Goal: Task Accomplishment & Management: Use online tool/utility

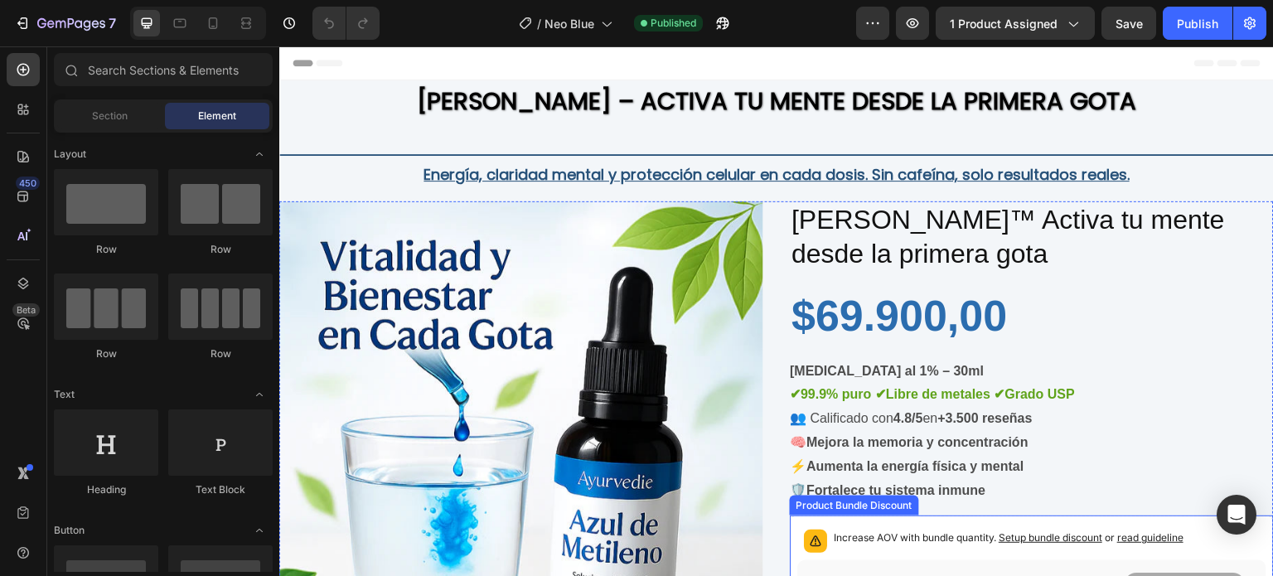
scroll to position [249, 0]
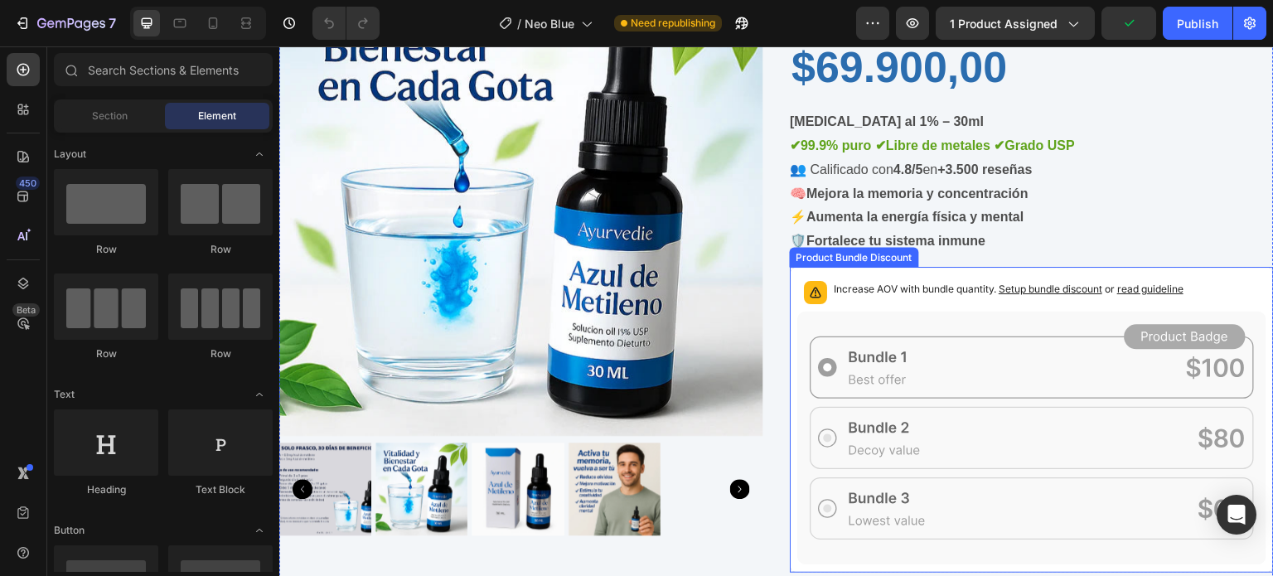
click at [912, 288] on p "Increase AOV with bundle quantity. Setup bundle discount or read guideline" at bounding box center [1009, 289] width 350 height 17
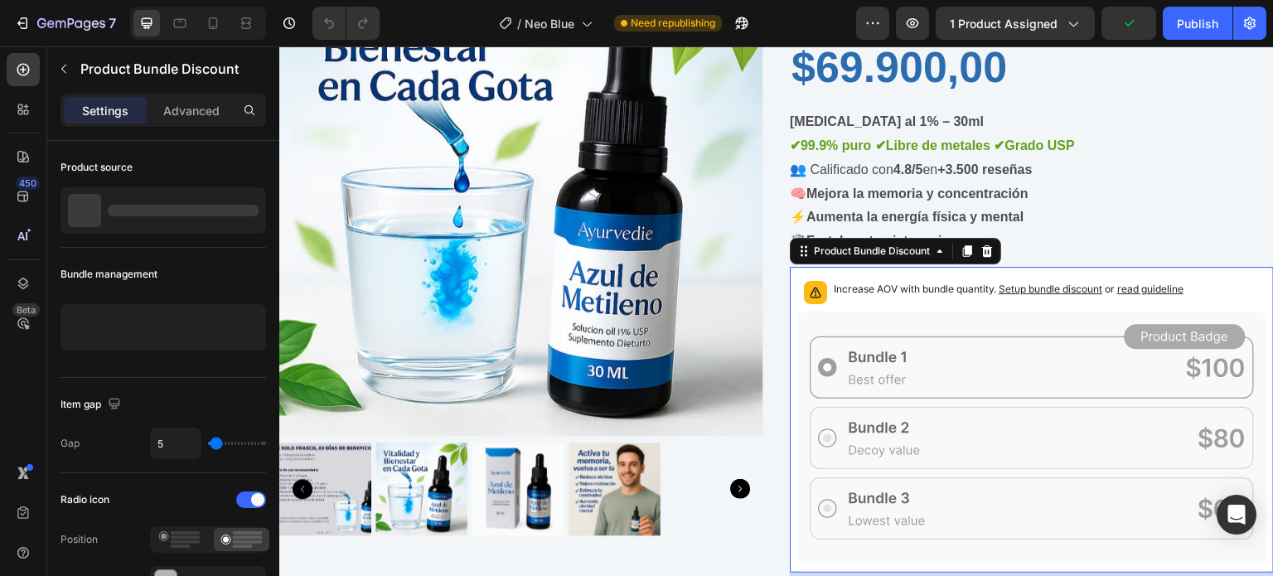
click at [912, 288] on p "Increase AOV with bundle quantity. Setup bundle discount or read guideline" at bounding box center [1009, 289] width 350 height 17
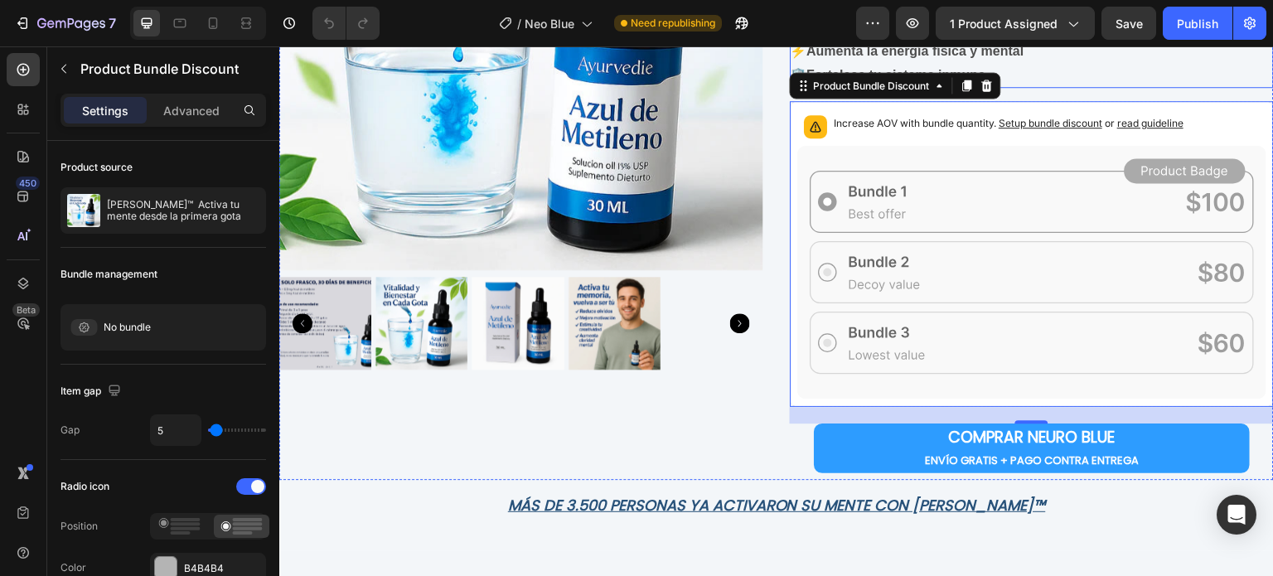
scroll to position [332, 0]
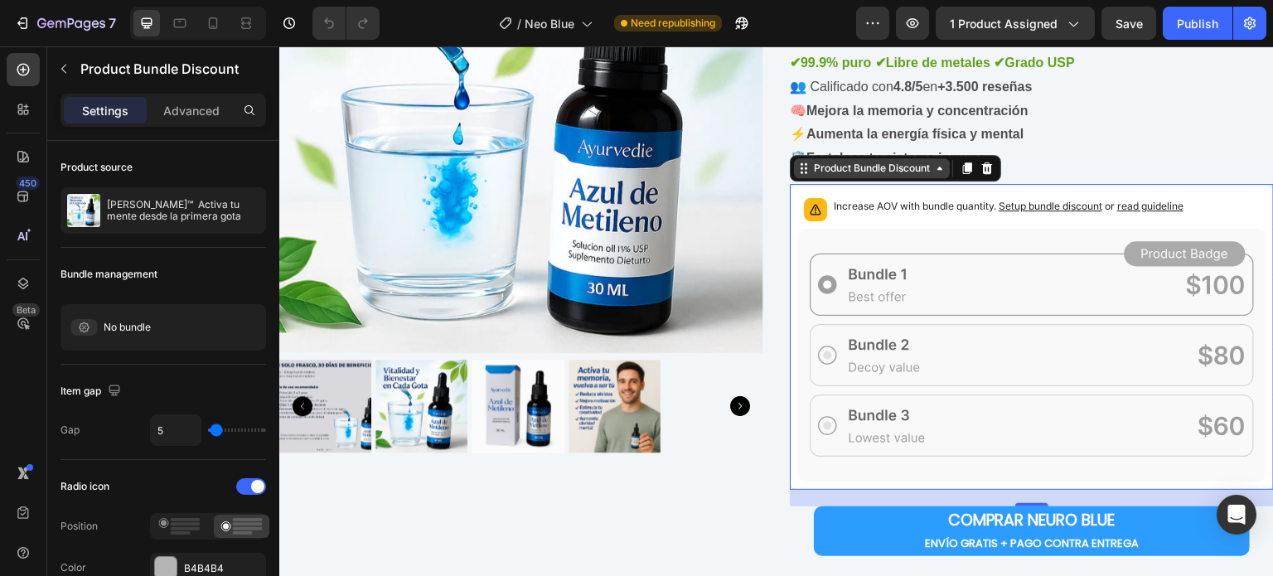
click at [845, 177] on div "Product Bundle Discount" at bounding box center [872, 168] width 156 height 20
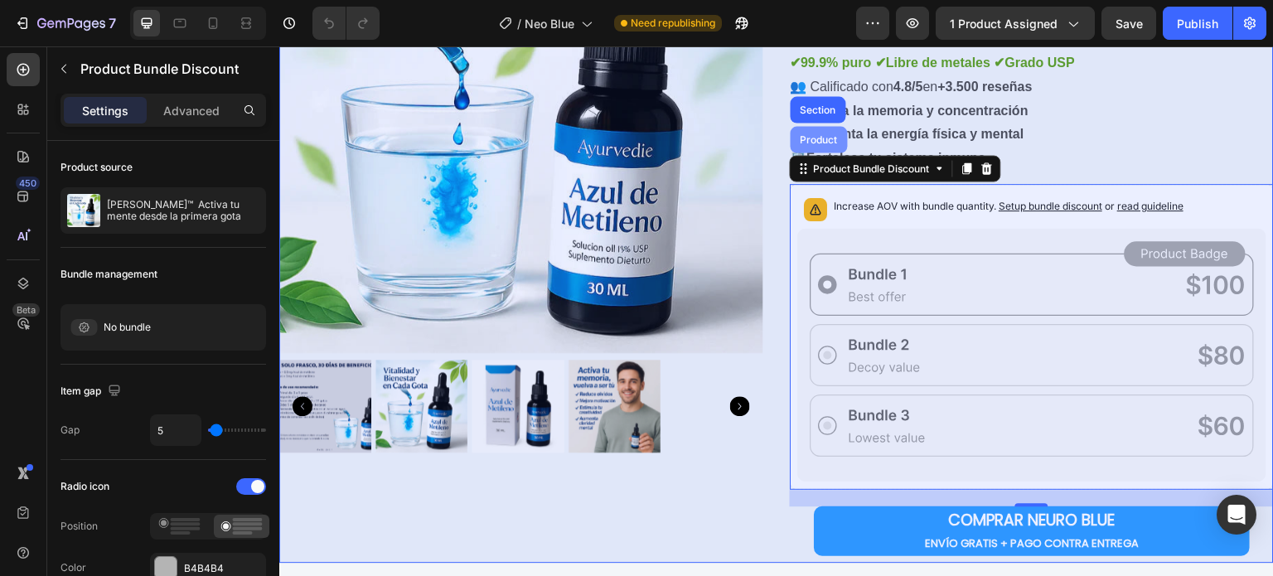
click at [811, 142] on div "Product" at bounding box center [819, 139] width 44 height 10
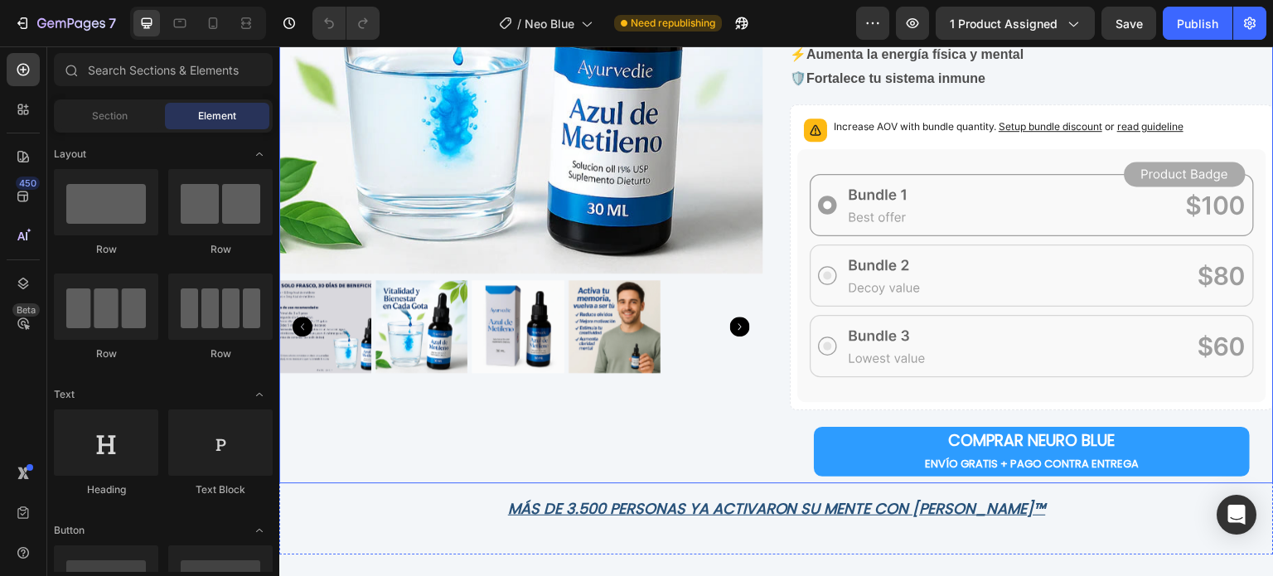
scroll to position [414, 0]
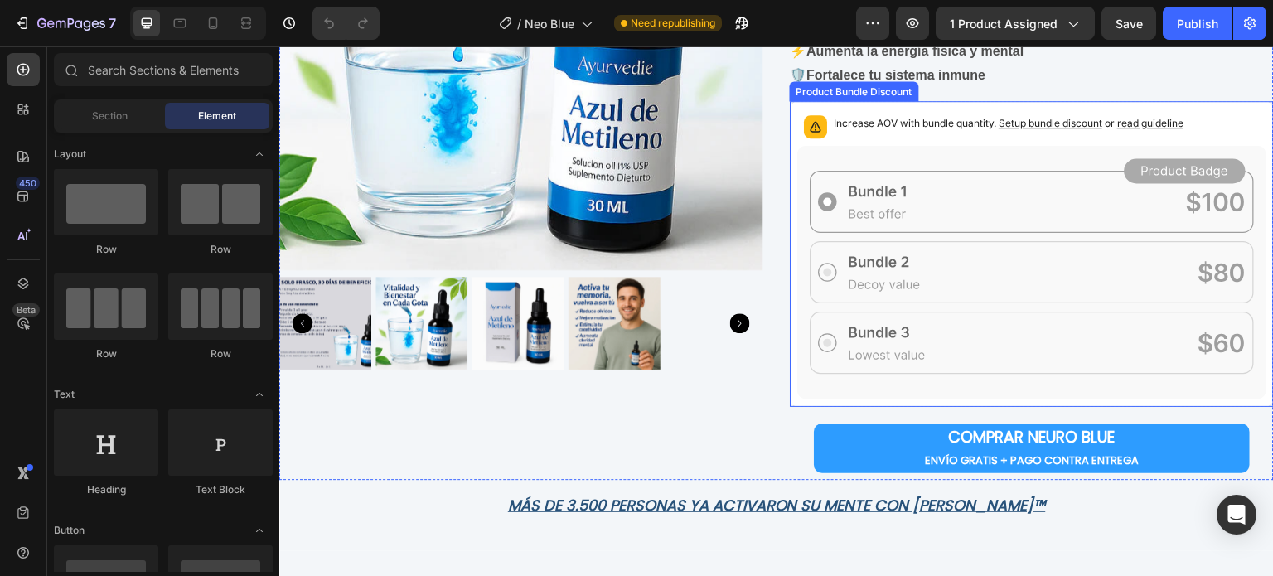
click at [1034, 196] on icon at bounding box center [1031, 273] width 469 height 254
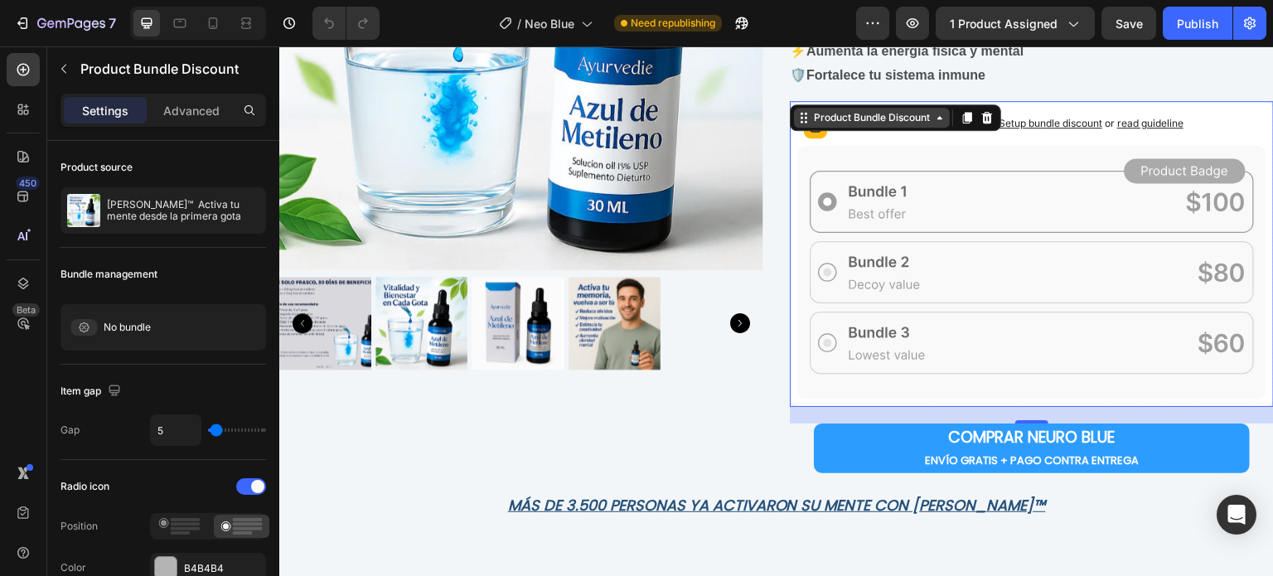
click at [904, 123] on div "Product Bundle Discount" at bounding box center [872, 117] width 123 height 15
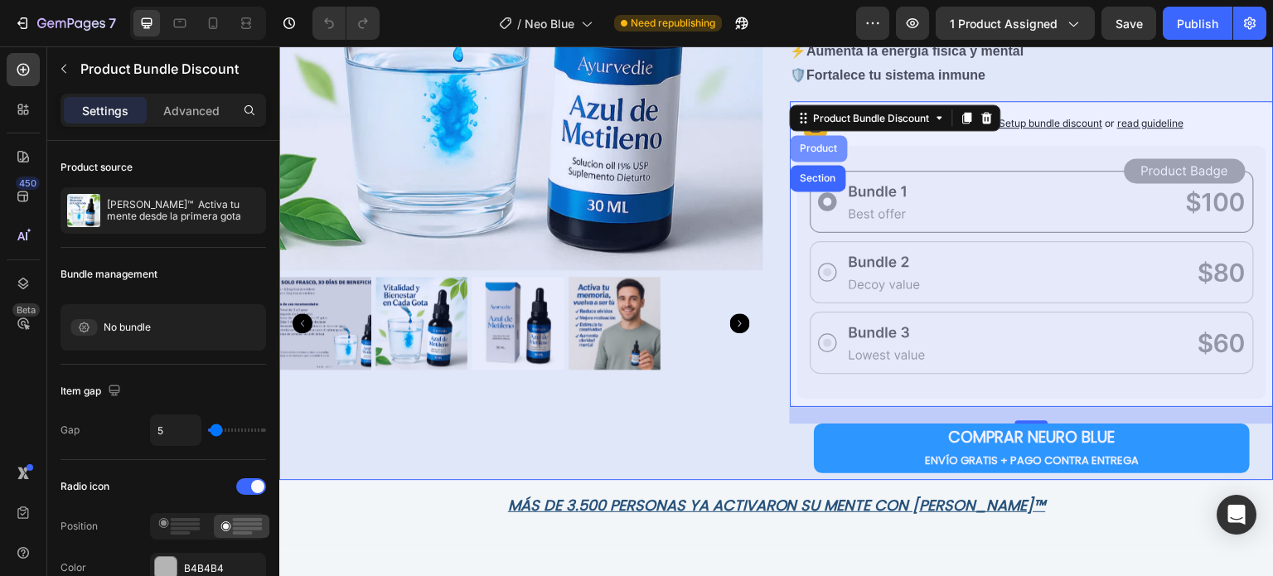
click at [818, 150] on div "Product" at bounding box center [819, 148] width 44 height 10
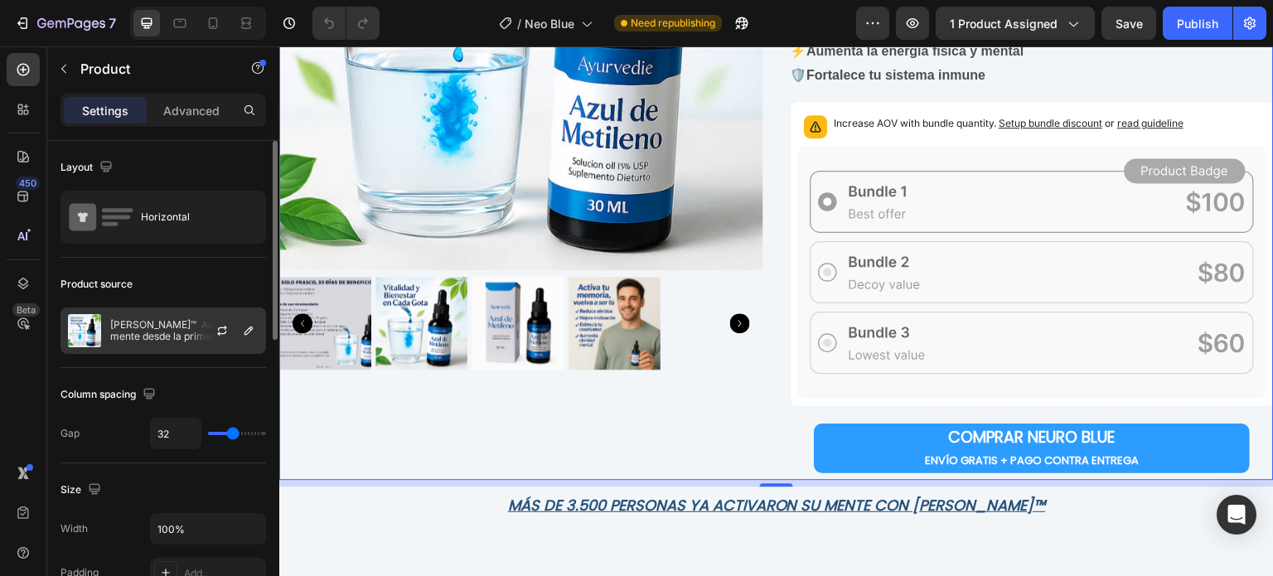
click at [119, 341] on div "[PERSON_NAME]™ Activa tu mente desde la primera gota" at bounding box center [164, 330] width 206 height 46
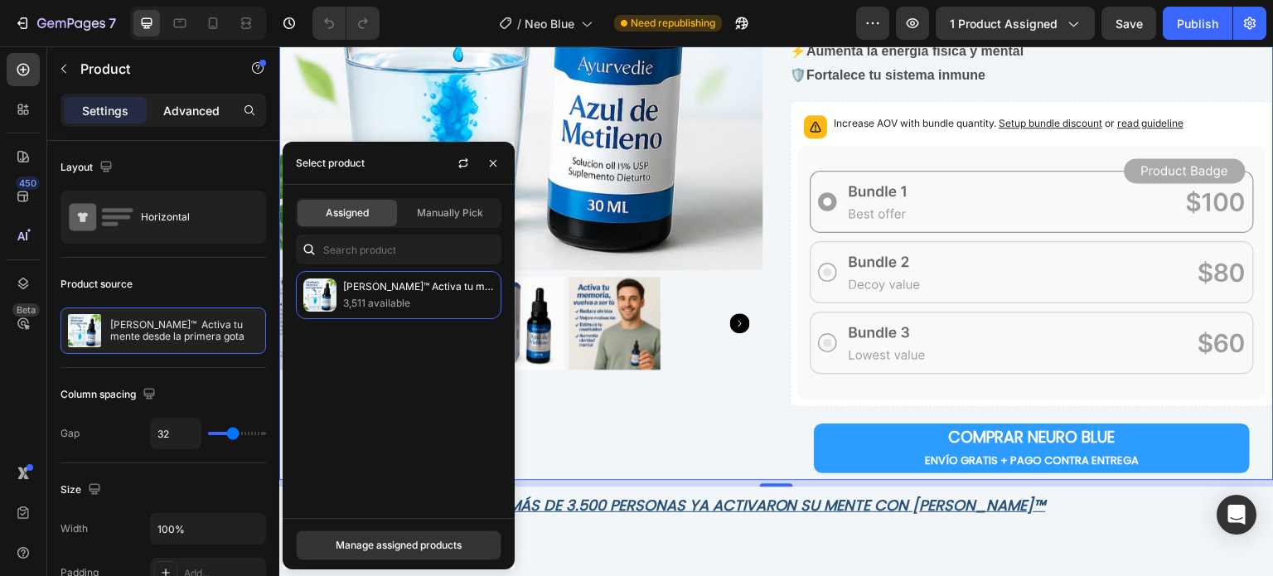
click at [173, 107] on p "Advanced" at bounding box center [191, 110] width 56 height 17
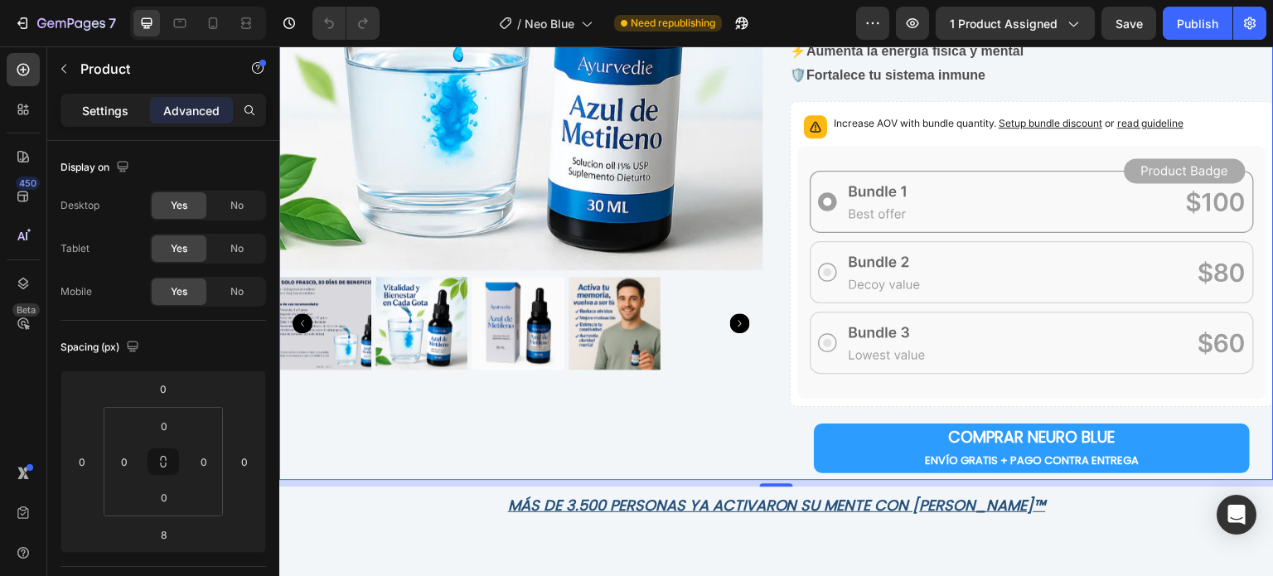
click at [93, 107] on p "Settings" at bounding box center [105, 110] width 46 height 17
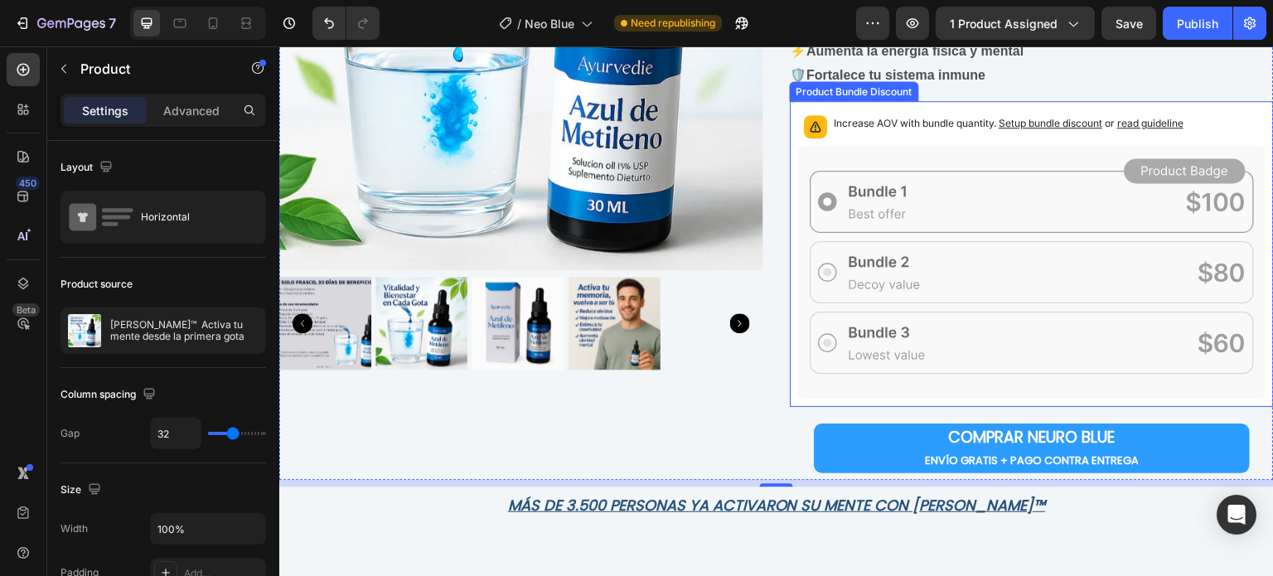
click at [1054, 124] on span "Setup bundle discount" at bounding box center [1051, 123] width 104 height 12
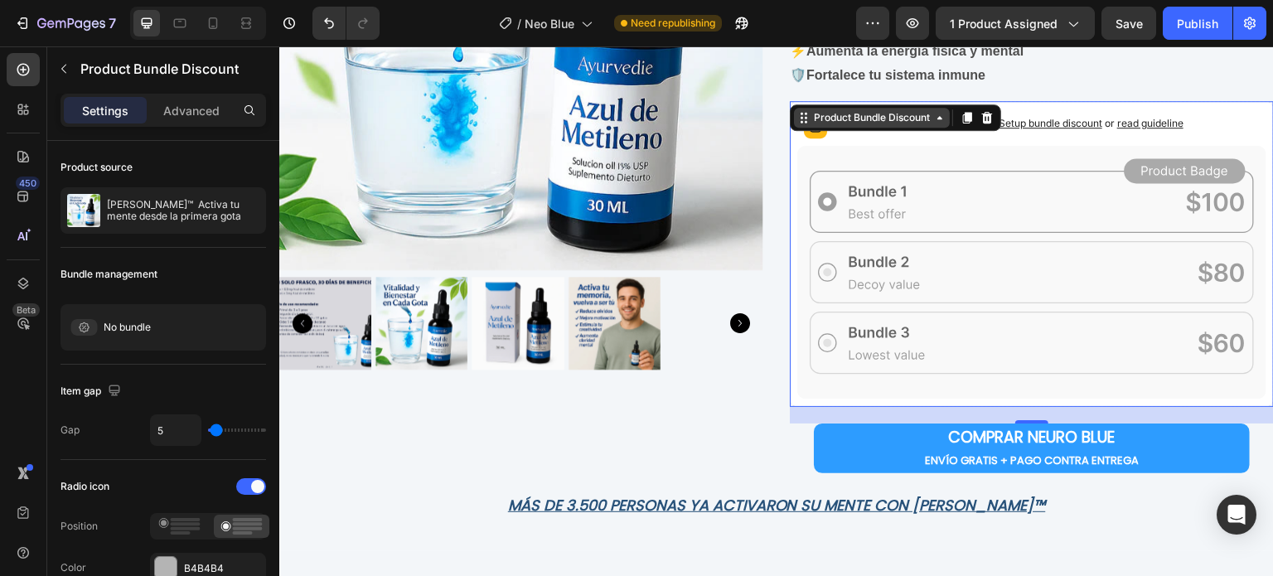
click at [870, 123] on div "Product Bundle Discount" at bounding box center [872, 117] width 123 height 15
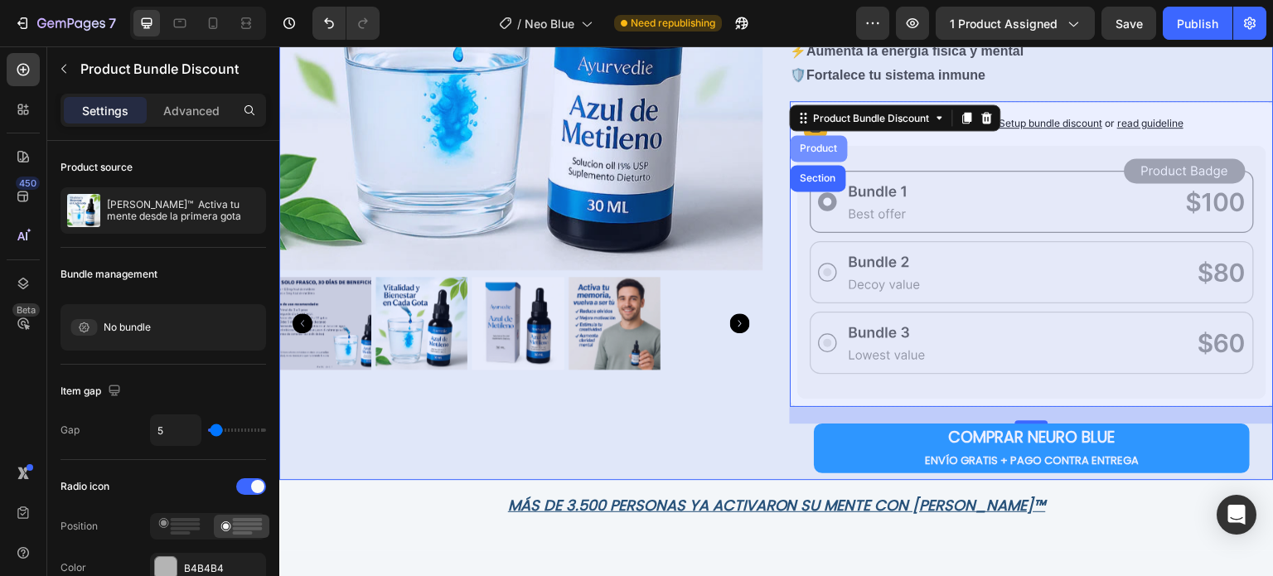
click at [818, 145] on div "Product" at bounding box center [819, 148] width 44 height 10
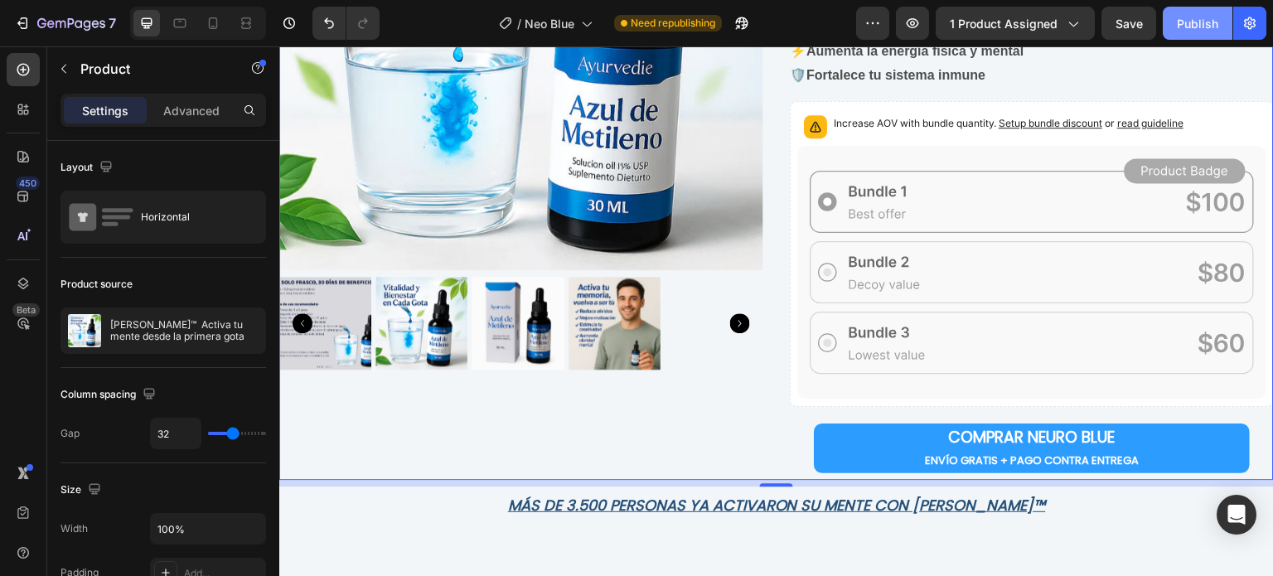
click at [1188, 26] on div "Publish" at bounding box center [1197, 23] width 41 height 17
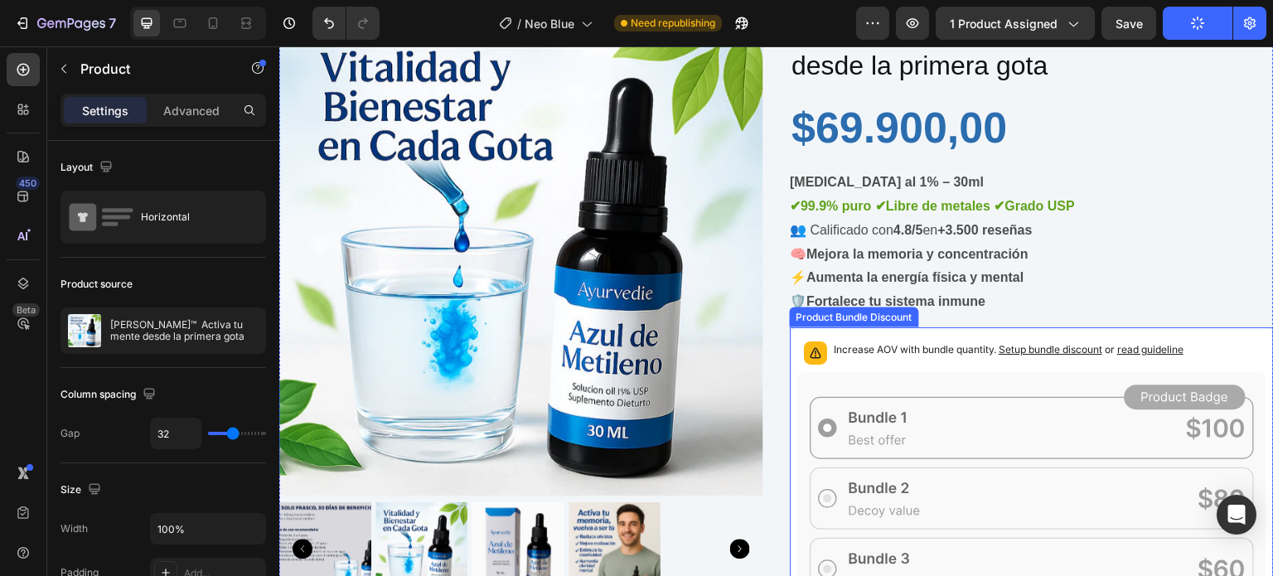
scroll to position [166, 0]
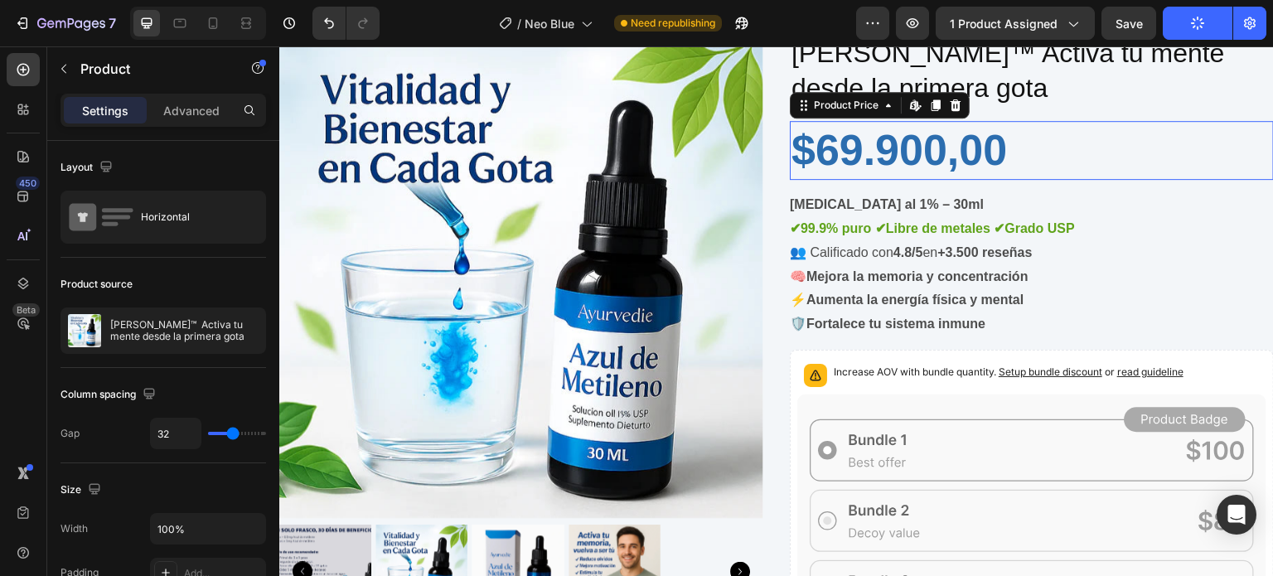
click at [908, 145] on div "$69.900,00" at bounding box center [1032, 151] width 484 height 60
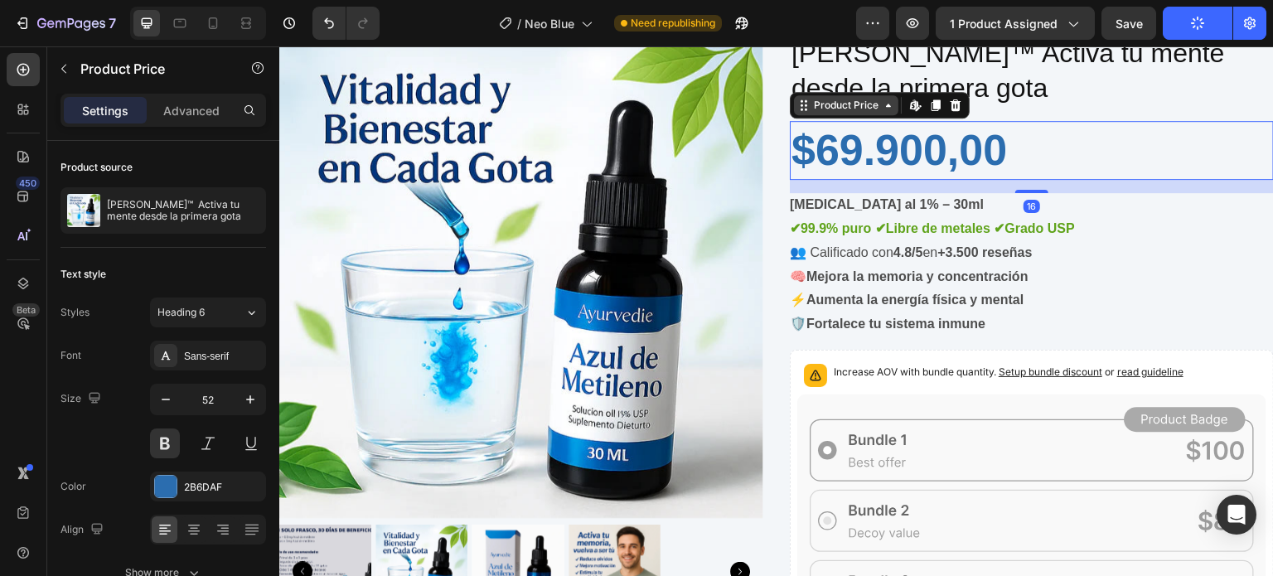
click at [835, 109] on div "Product Price" at bounding box center [846, 105] width 71 height 15
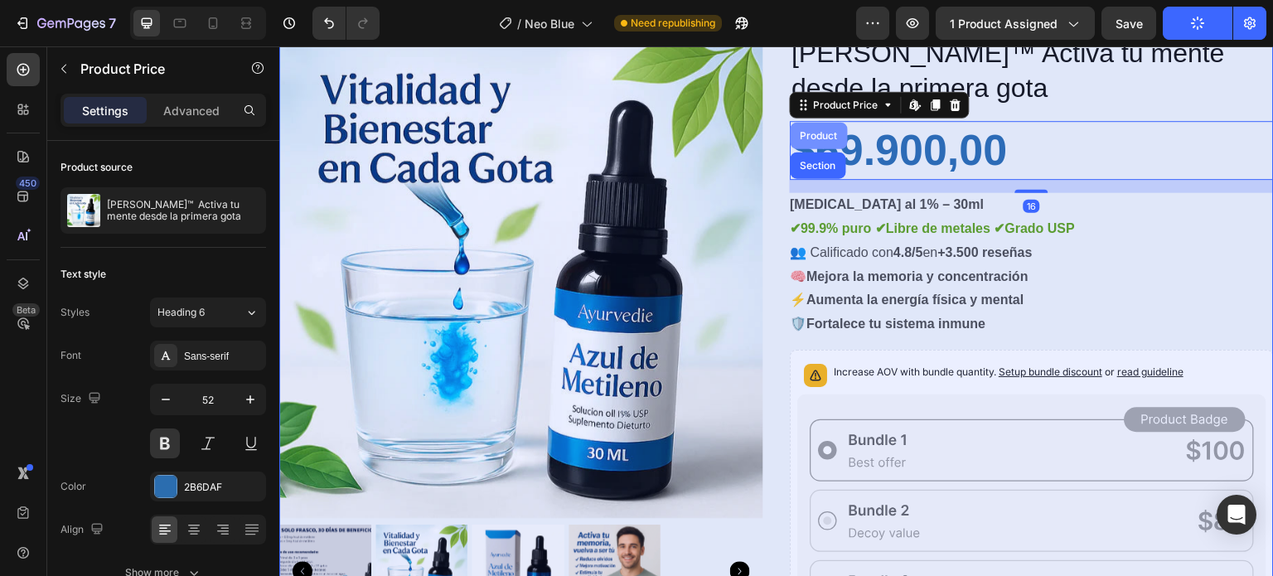
click at [822, 133] on div "Product" at bounding box center [819, 136] width 44 height 10
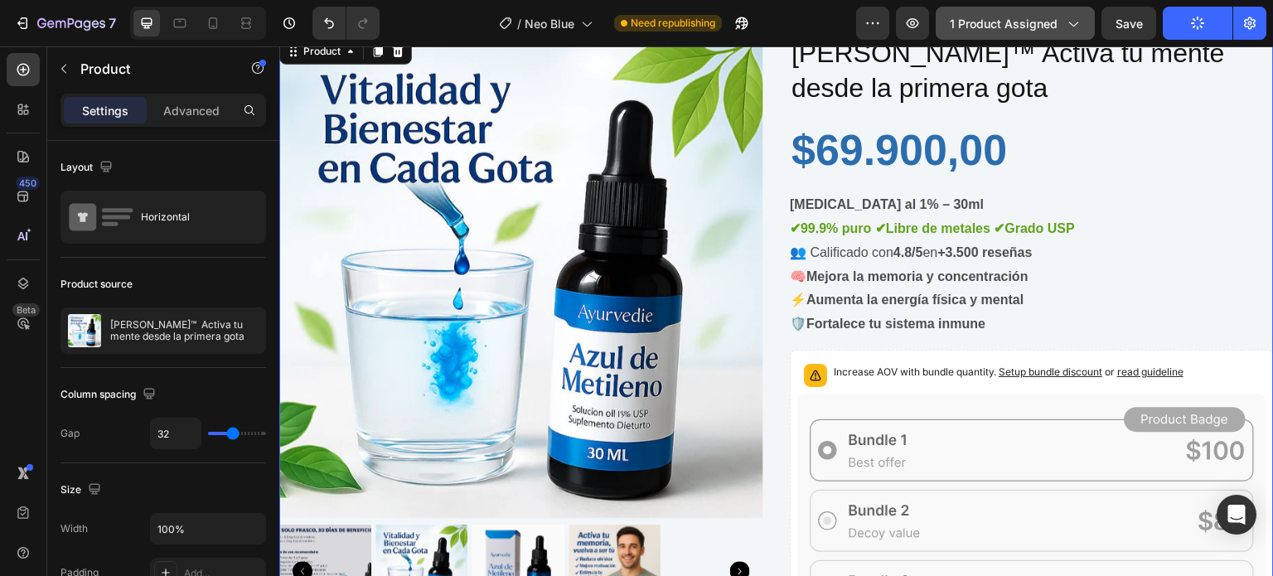
click at [1031, 12] on button "1 product assigned" at bounding box center [1015, 23] width 159 height 33
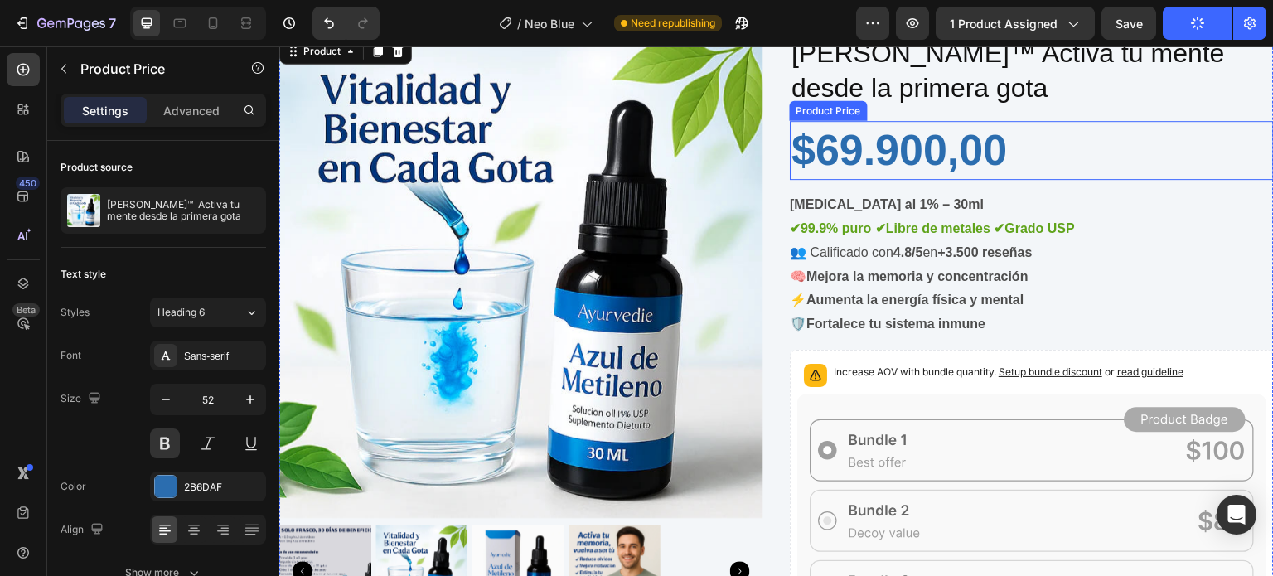
click at [1158, 142] on div "$69.900,00" at bounding box center [1032, 151] width 484 height 60
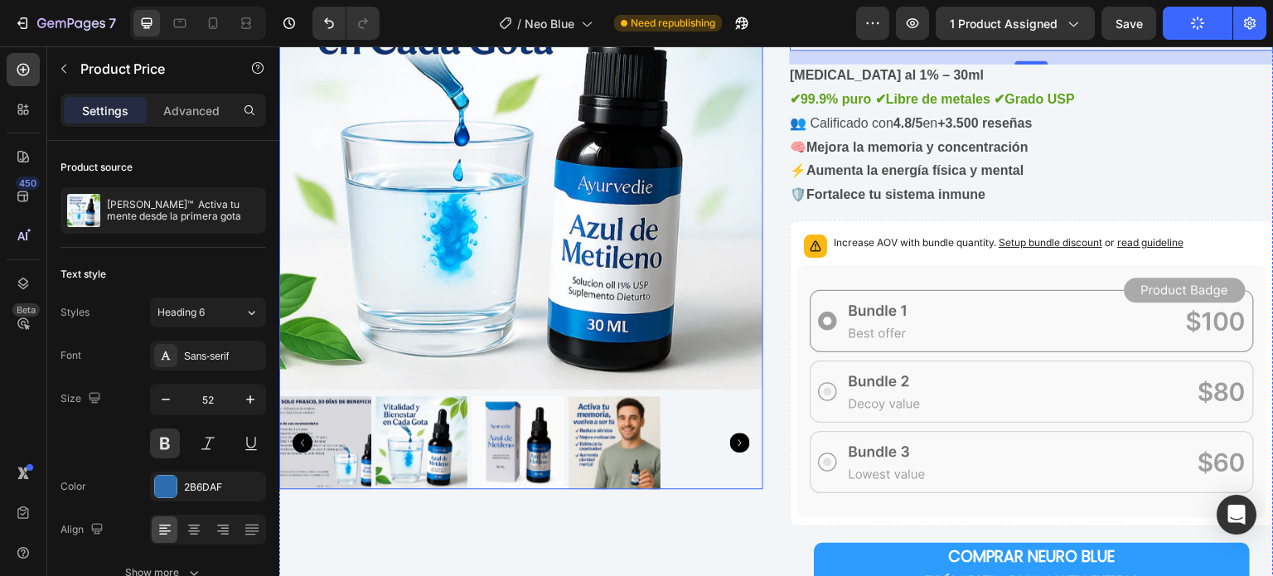
scroll to position [332, 0]
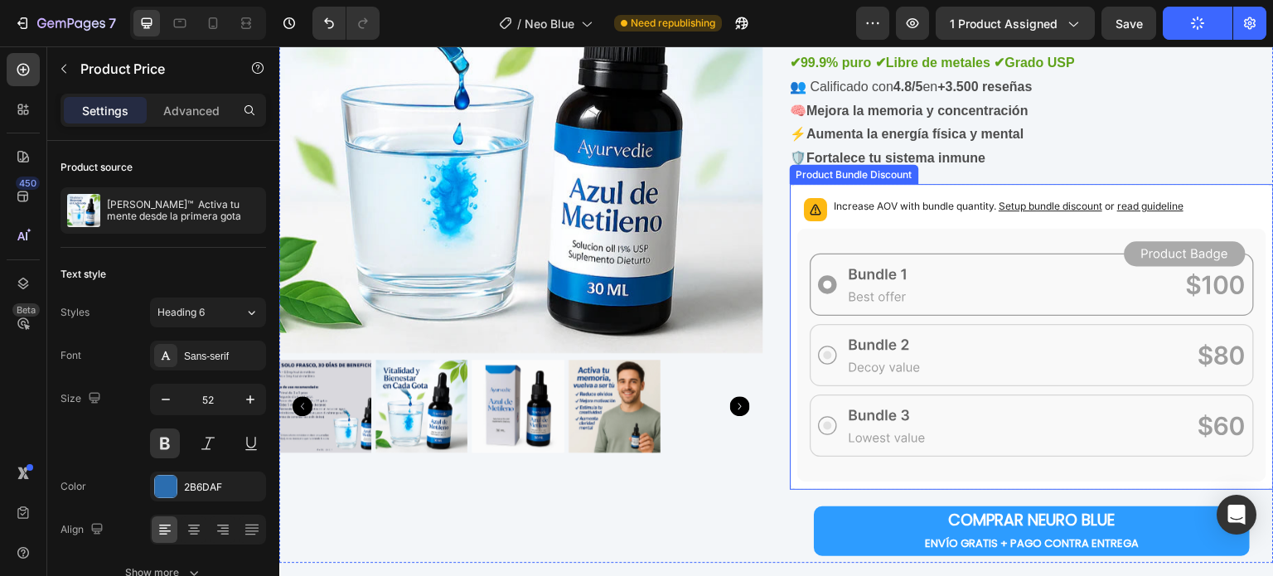
click at [854, 177] on div "Product Bundle Discount" at bounding box center [854, 174] width 123 height 15
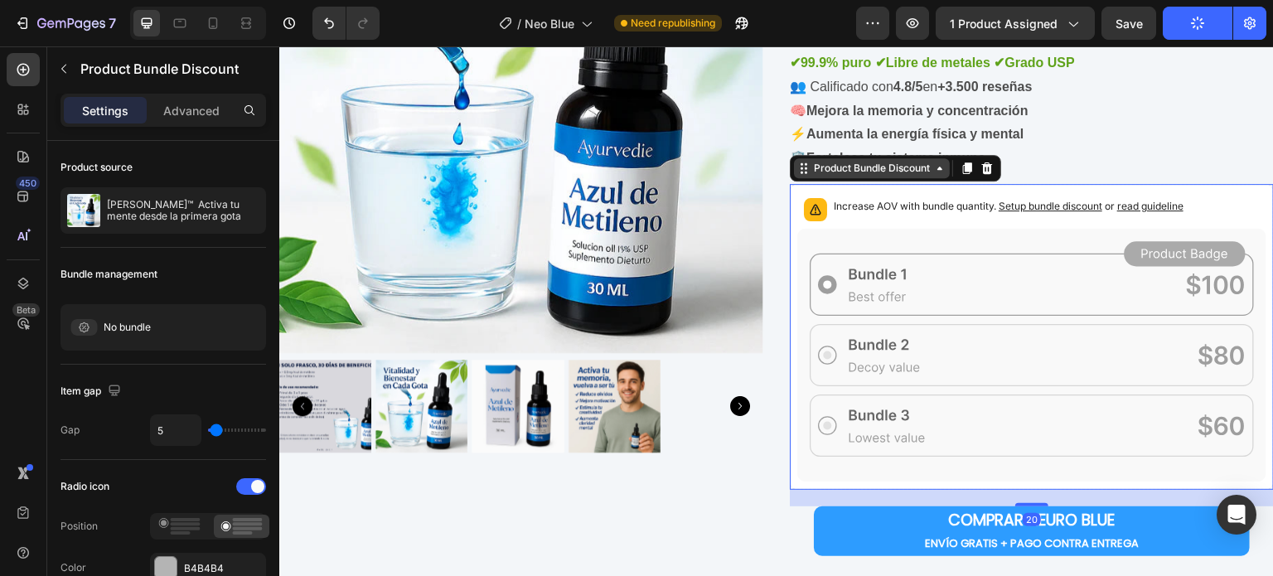
click at [854, 177] on div "Product Bundle Discount" at bounding box center [872, 168] width 156 height 20
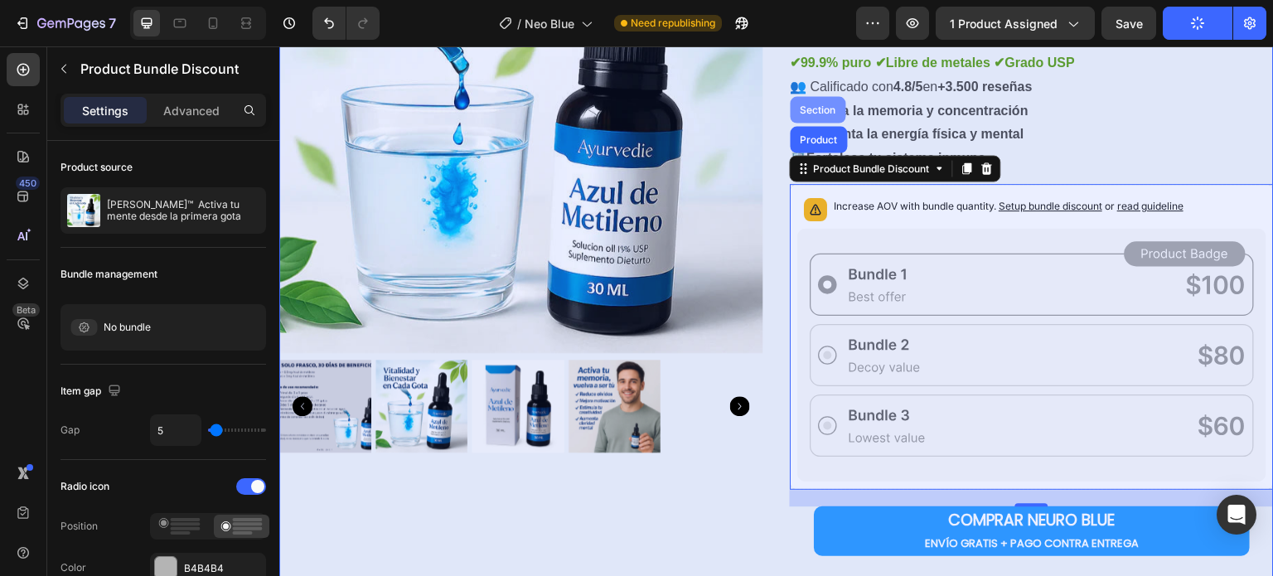
click at [806, 111] on div "Section" at bounding box center [818, 109] width 42 height 10
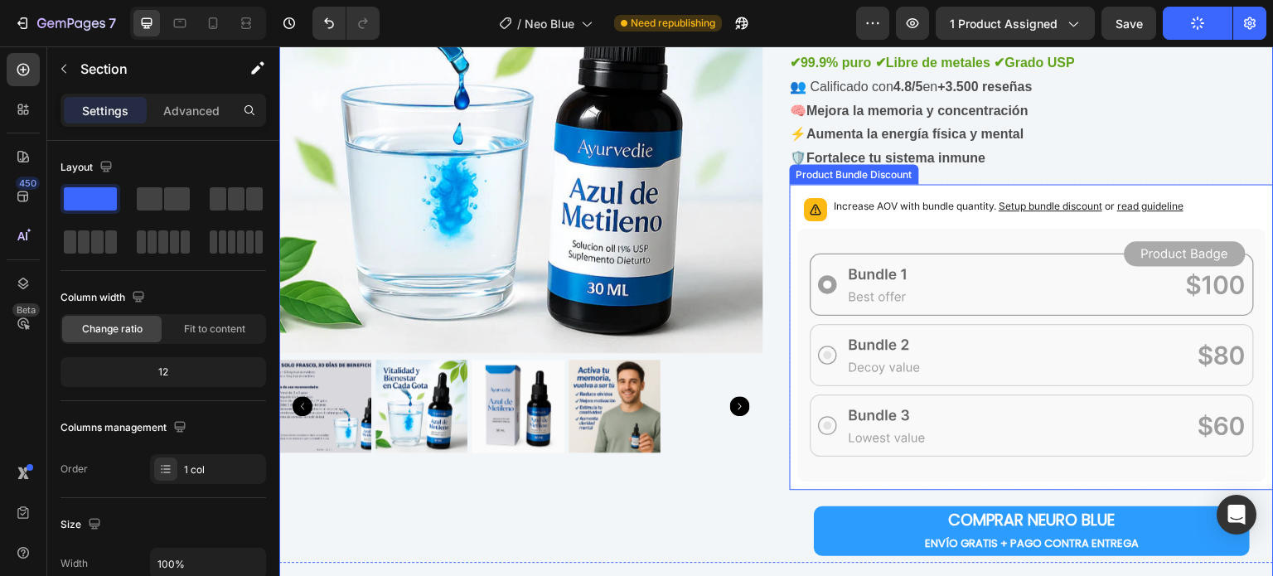
click at [892, 282] on icon at bounding box center [1031, 356] width 469 height 254
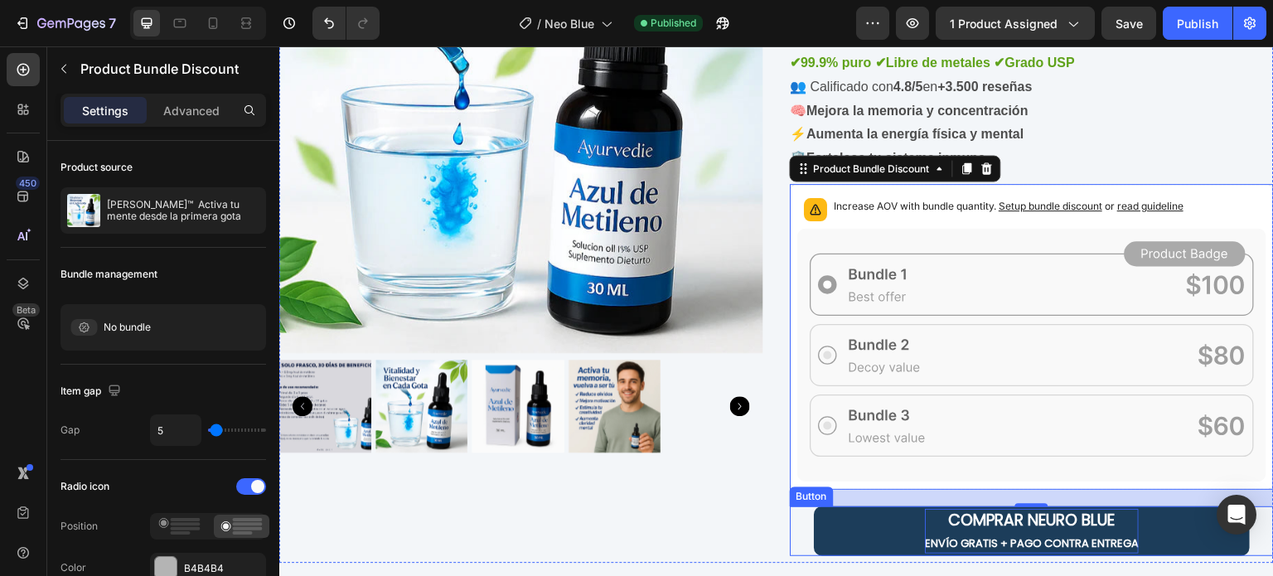
click at [1044, 530] on p "COMPRAR NEURO BLUE ENVÍO GRATIS + PAGO CONTRA ENTREGA" at bounding box center [1032, 531] width 214 height 45
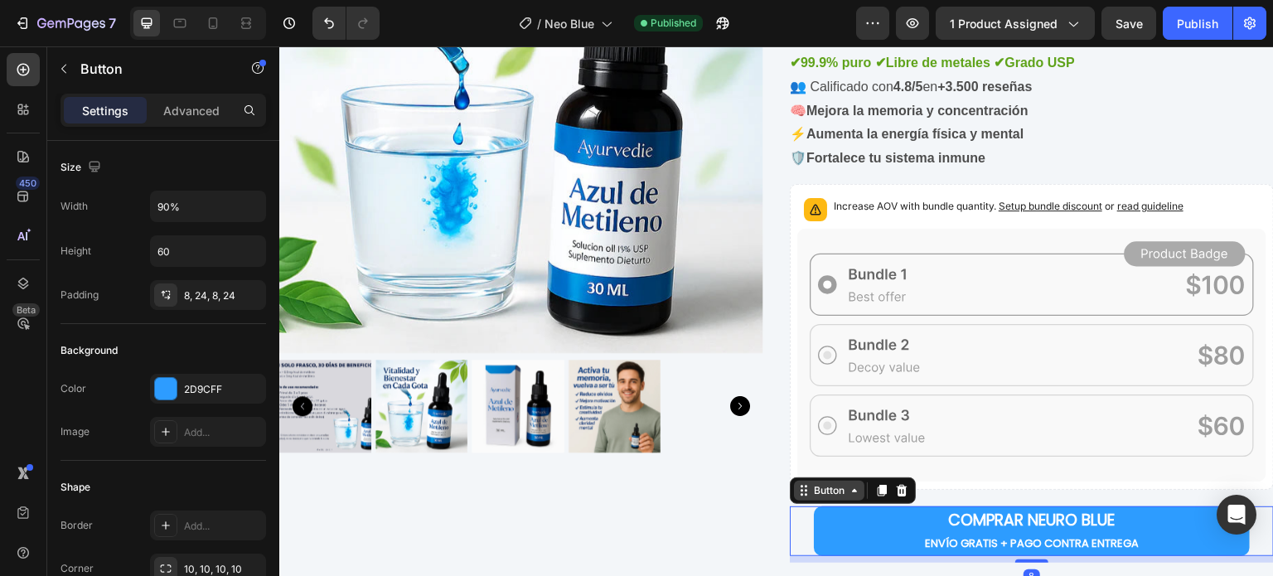
click at [833, 484] on div "Button" at bounding box center [829, 490] width 37 height 15
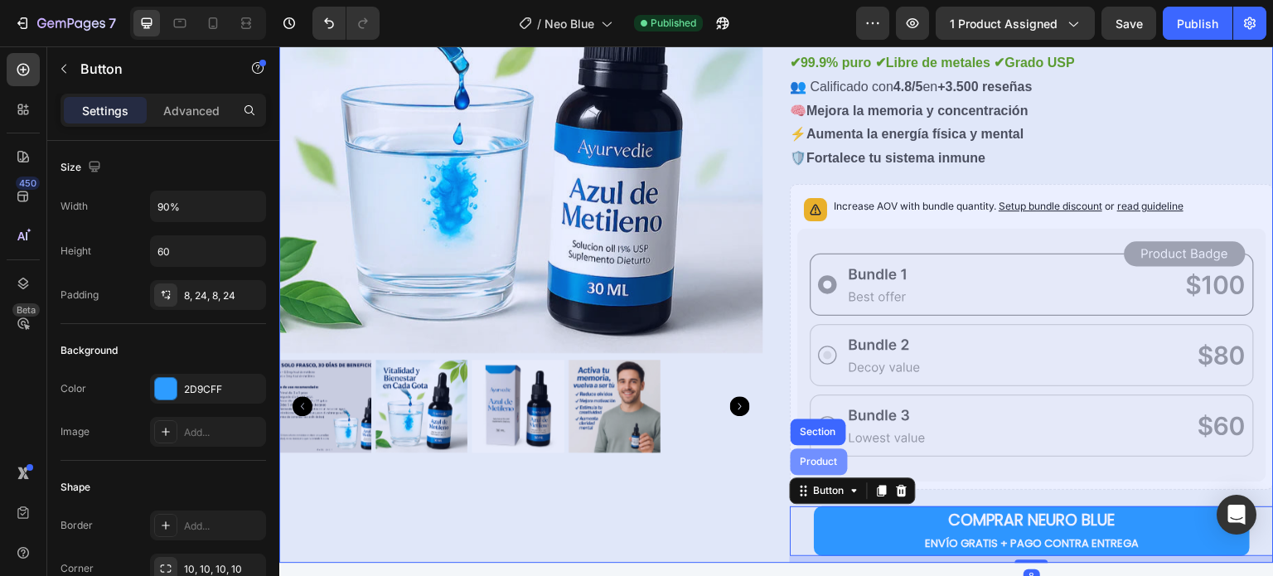
click at [827, 457] on div "Product" at bounding box center [819, 462] width 44 height 10
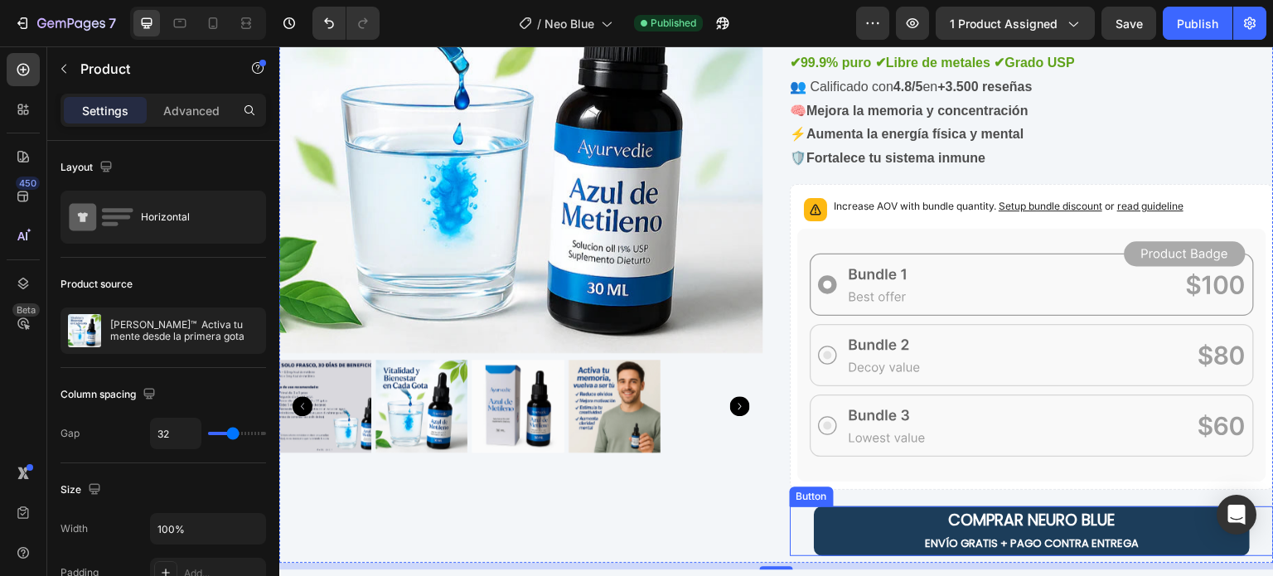
click at [862, 525] on button "COMPRAR NEURO BLUE ENVÍO GRATIS + PAGO CONTRA ENTREGA" at bounding box center [1032, 531] width 436 height 50
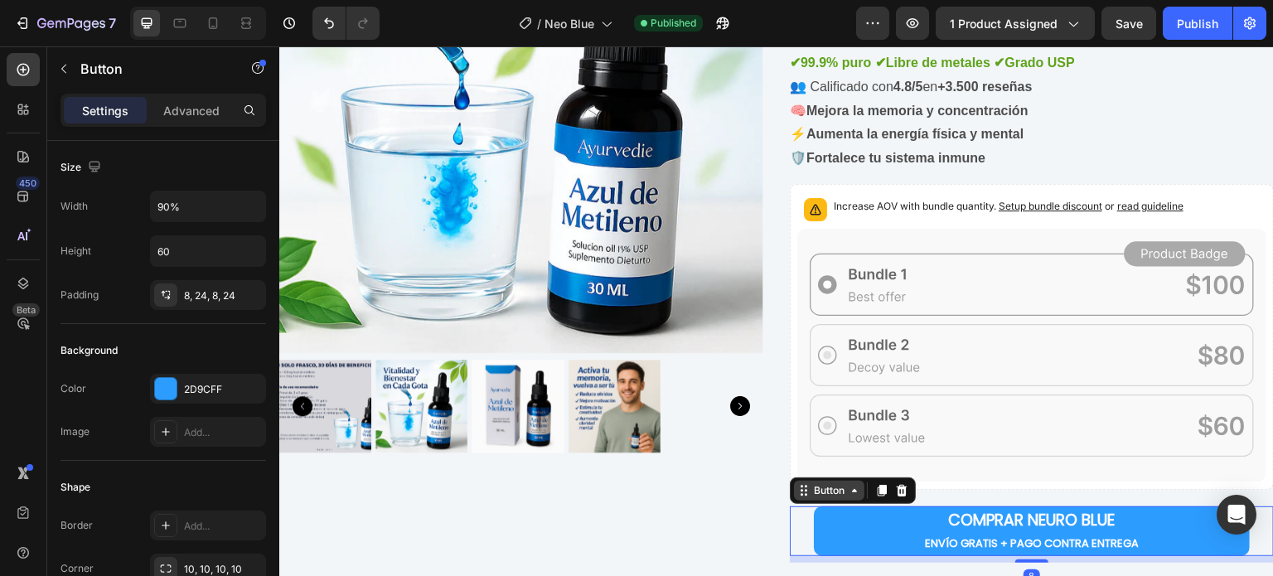
click at [827, 488] on div "Button" at bounding box center [829, 490] width 37 height 15
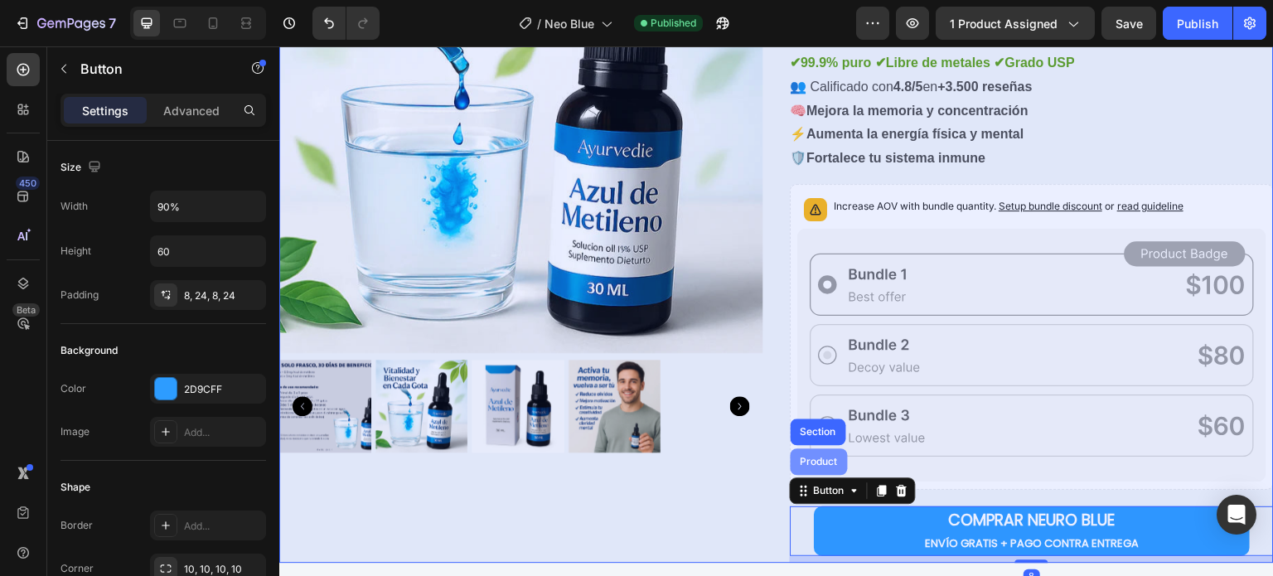
click at [801, 451] on div "Product" at bounding box center [819, 461] width 57 height 27
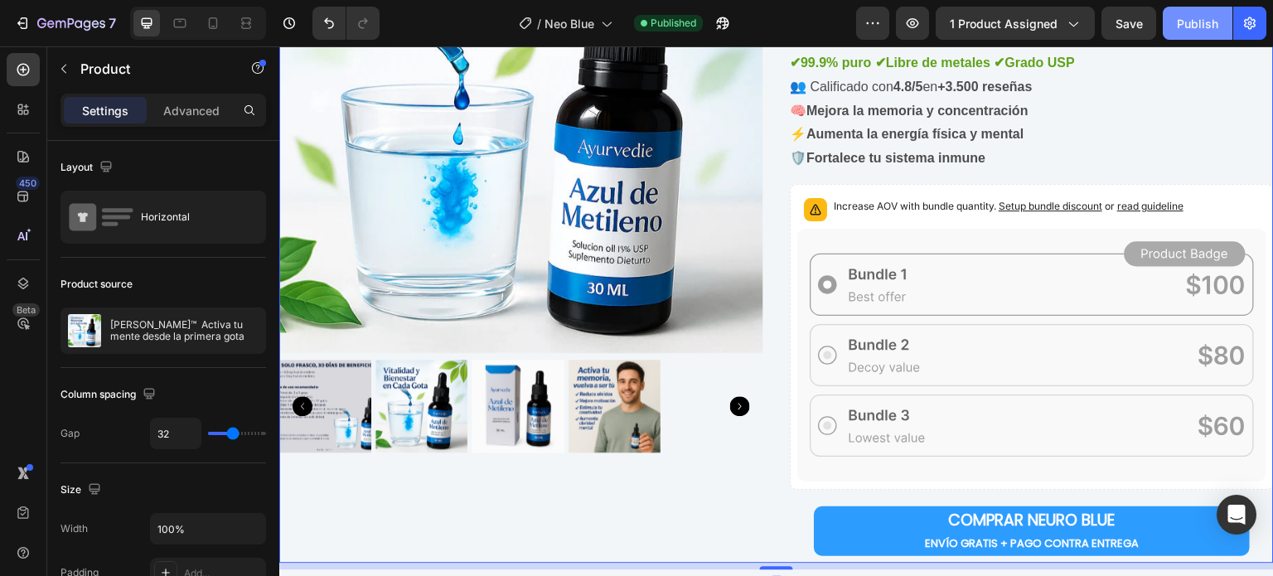
click at [1197, 22] on div "Publish" at bounding box center [1197, 23] width 41 height 17
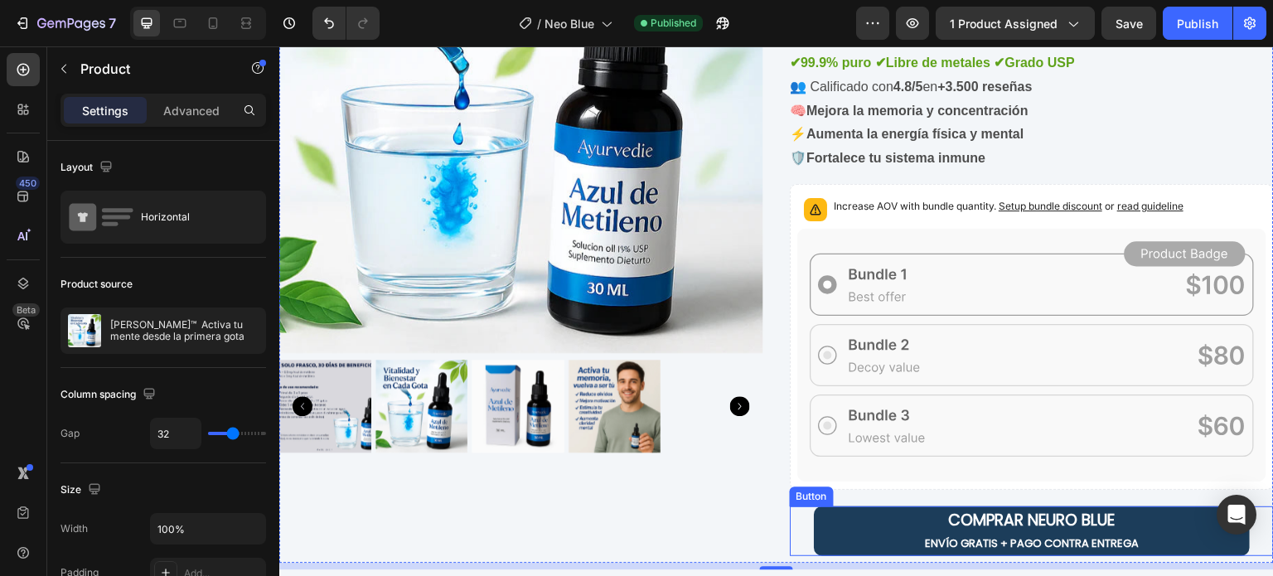
click at [853, 522] on button "COMPRAR NEURO BLUE ENVÍO GRATIS + PAGO CONTRA ENTREGA" at bounding box center [1032, 531] width 436 height 50
